Goal: Check status

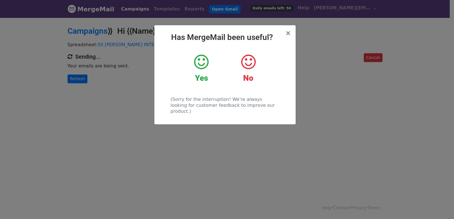
click at [80, 79] on div "× Has MergeMail been useful? Yes No (Sorry for the interruption! We're always l…" at bounding box center [227, 118] width 454 height 202
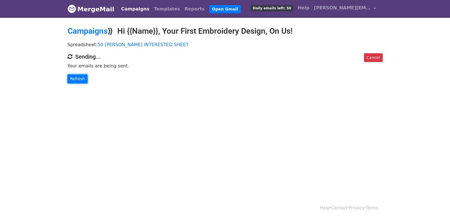
click at [80, 79] on link "Refresh" at bounding box center [78, 79] width 20 height 9
click at [78, 77] on link "Refresh" at bounding box center [78, 79] width 20 height 9
click at [81, 80] on link "Refresh" at bounding box center [78, 79] width 20 height 9
click at [79, 78] on link "Refresh" at bounding box center [78, 79] width 20 height 9
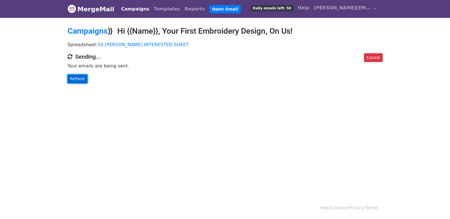
click at [75, 77] on link "Refresh" at bounding box center [78, 79] width 20 height 9
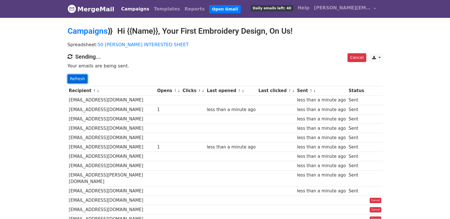
click at [81, 80] on link "Refresh" at bounding box center [78, 79] width 20 height 9
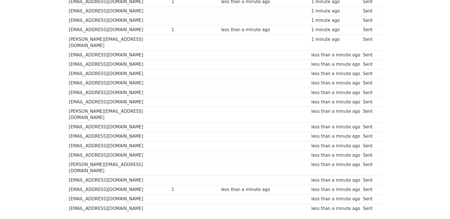
scroll to position [395, 0]
